Goal: Transaction & Acquisition: Purchase product/service

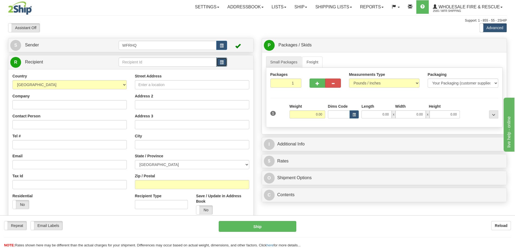
click at [220, 60] on button "button" at bounding box center [221, 62] width 11 height 9
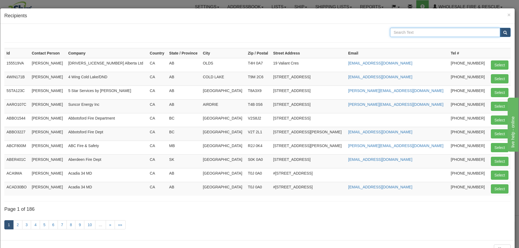
click at [409, 29] on input "text" at bounding box center [445, 32] width 110 height 9
type input "[GEOGRAPHIC_DATA]"
click at [500, 28] on button "submit" at bounding box center [505, 32] width 11 height 9
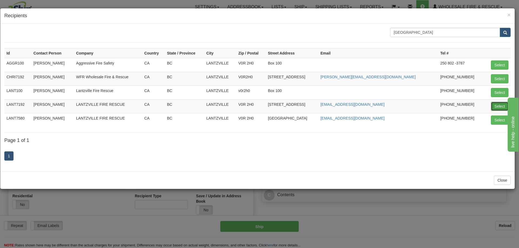
click at [498, 105] on button "Select" at bounding box center [500, 106] width 18 height 9
type input "LANT7192"
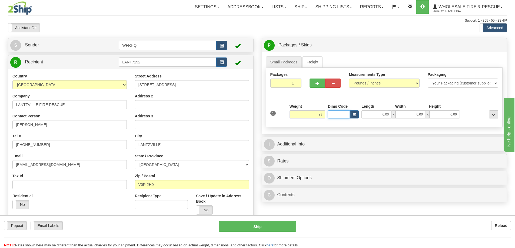
type input "23.00"
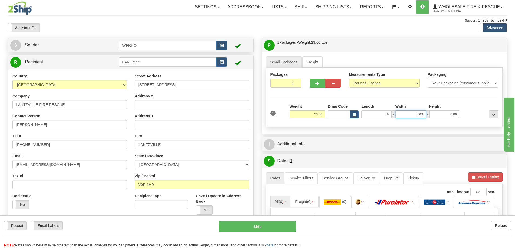
type input "19.00"
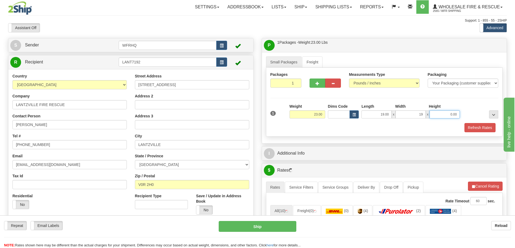
type input "19.00"
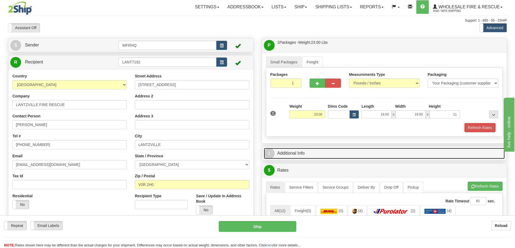
type input "11.00"
click at [298, 151] on link "I Additional Info" at bounding box center [384, 153] width 241 height 11
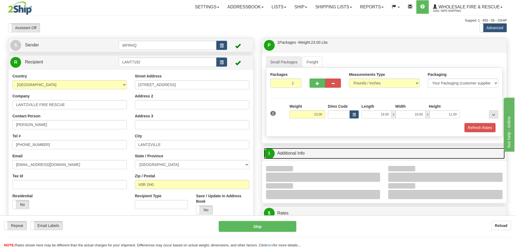
scroll to position [27, 0]
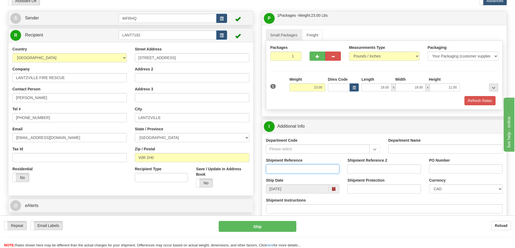
click at [283, 170] on input "Shipment Reference" at bounding box center [303, 169] width 74 height 9
type input "S42419 - 29312"
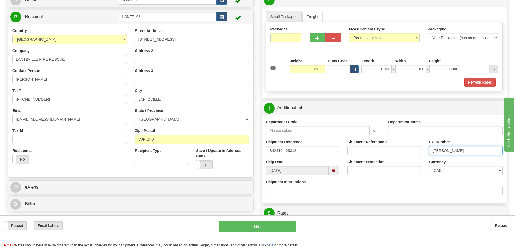
scroll to position [81, 0]
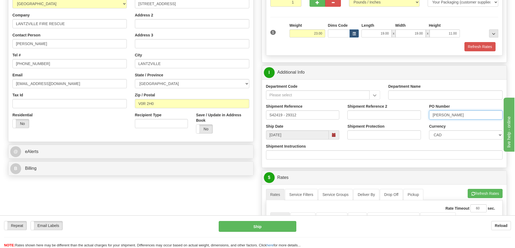
click at [436, 116] on input "[PERSON_NAME]" at bounding box center [466, 115] width 74 height 9
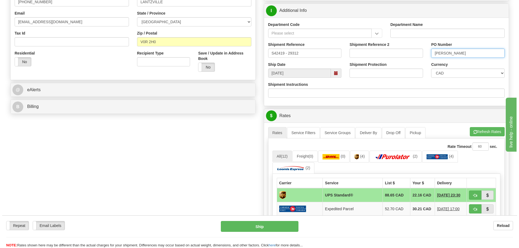
scroll to position [162, 0]
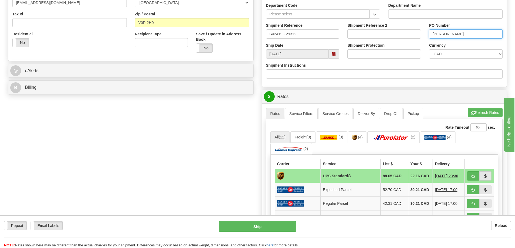
type input "[PERSON_NAME]"
click at [474, 175] on span "button" at bounding box center [473, 177] width 4 height 4
type input "11"
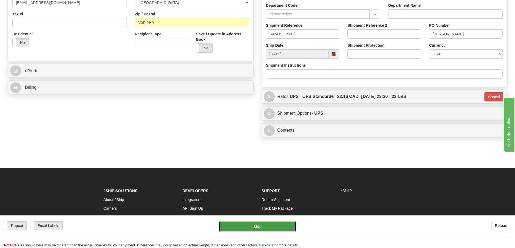
click at [271, 227] on button "Ship" at bounding box center [258, 226] width 78 height 11
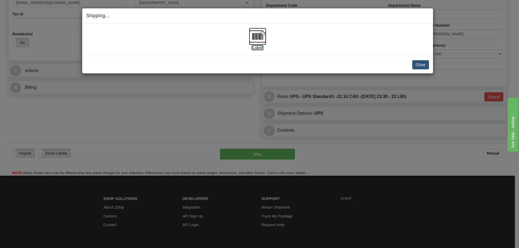
click at [254, 37] on img at bounding box center [257, 36] width 17 height 17
